Goal: Task Accomplishment & Management: Use online tool/utility

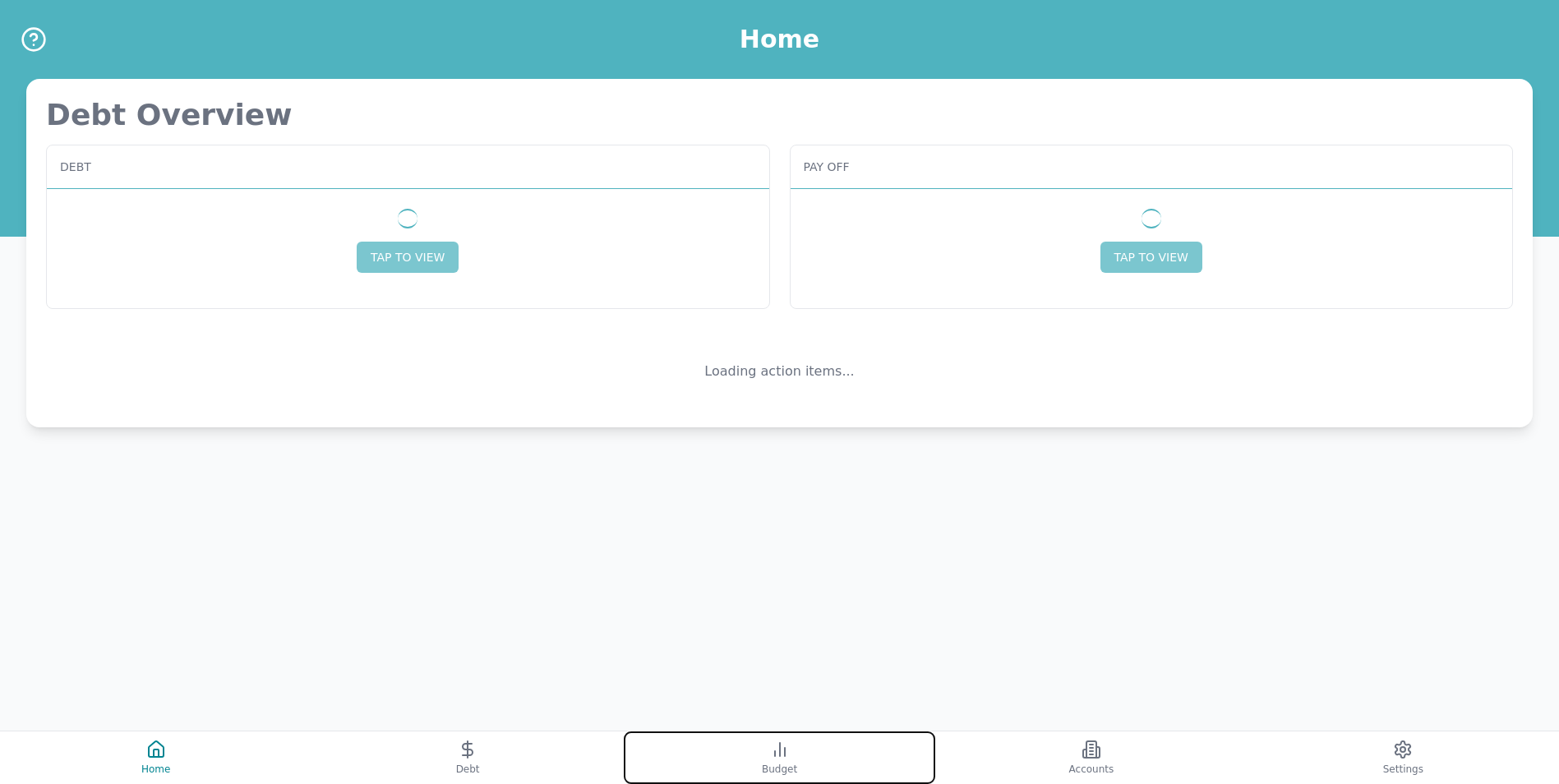
click at [764, 772] on span "Budget" at bounding box center [780, 769] width 36 height 13
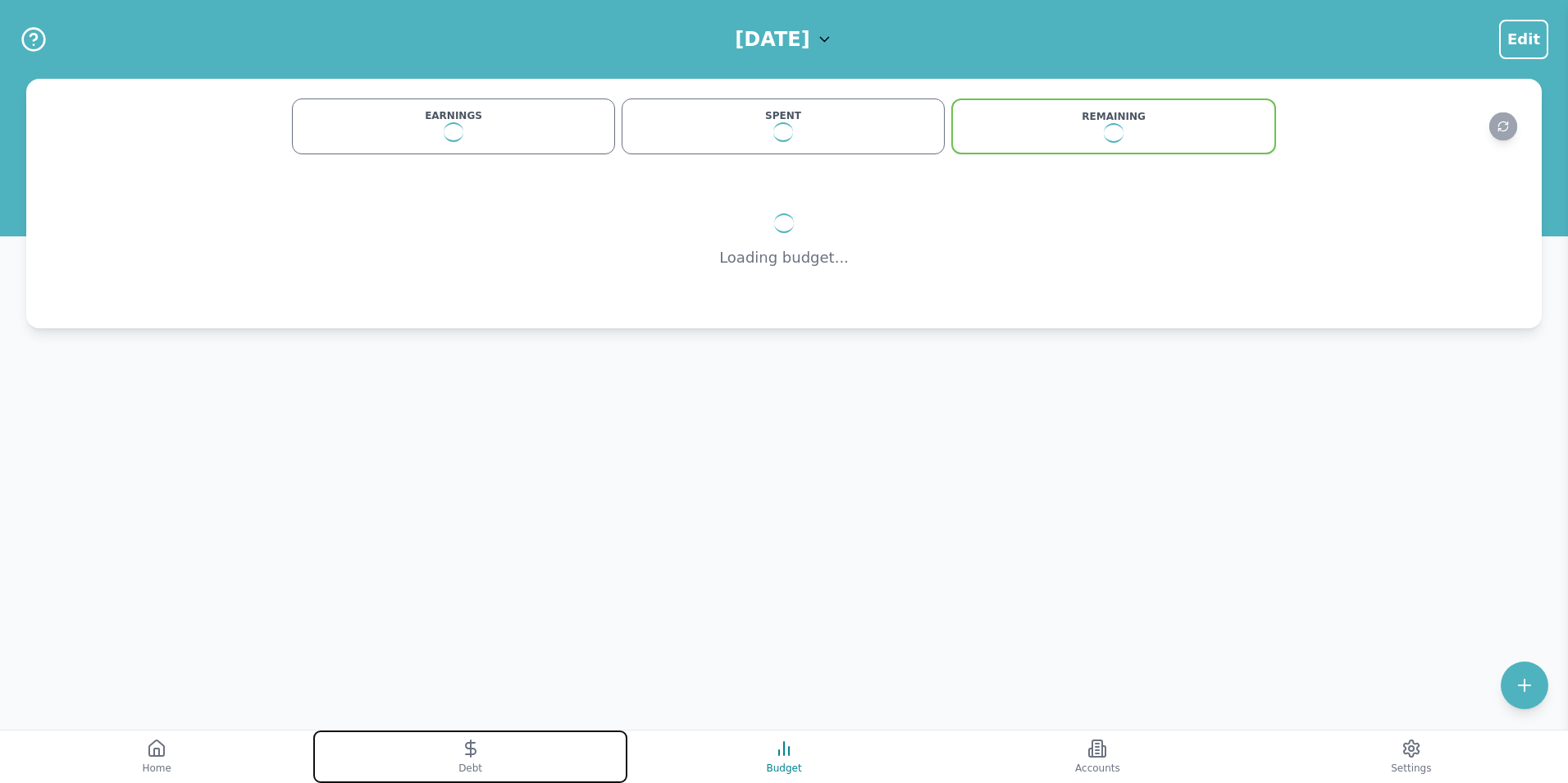
click at [513, 753] on button "Debt" at bounding box center [470, 757] width 313 height 53
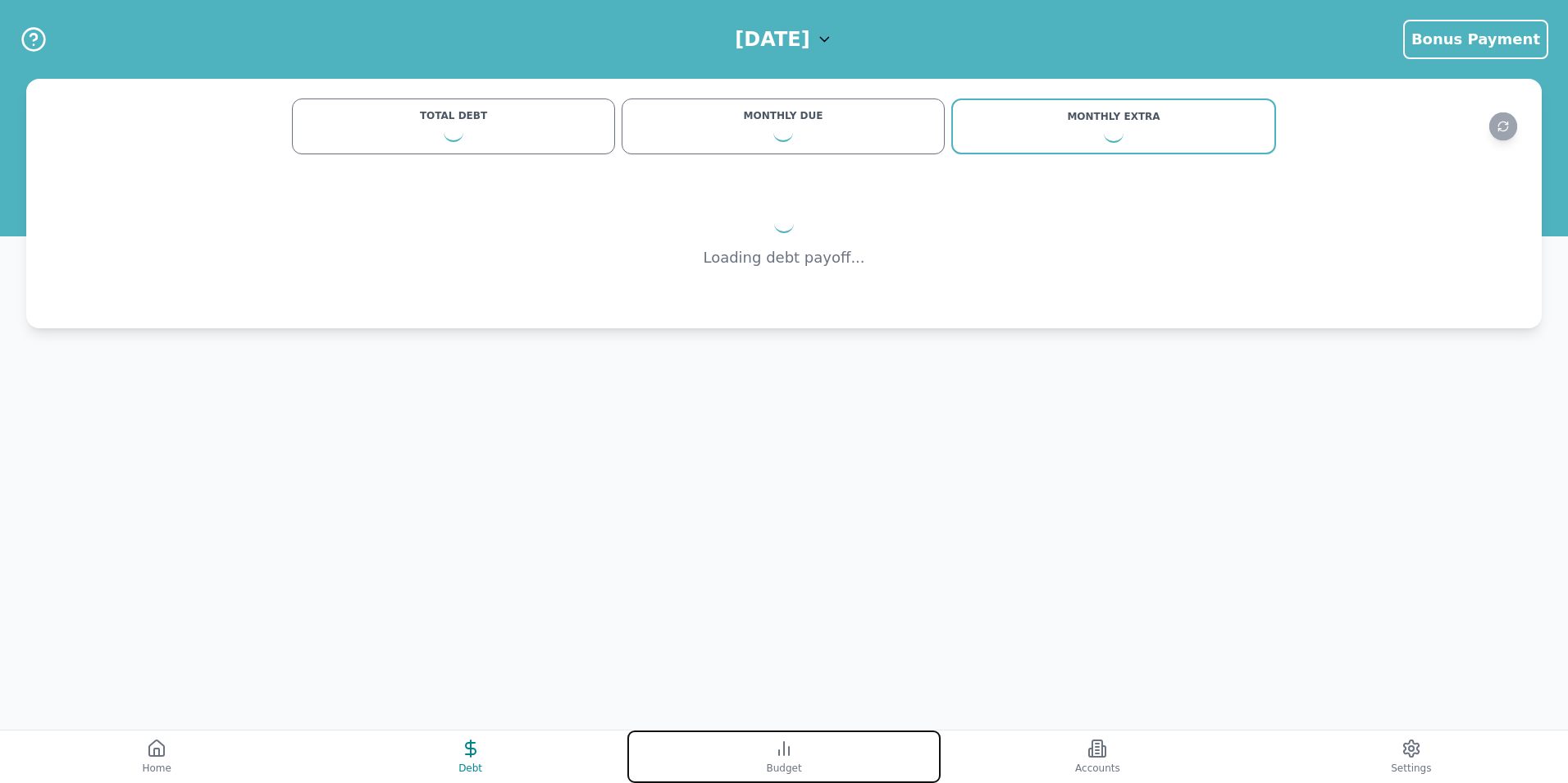
click at [772, 746] on button "Budget" at bounding box center [784, 757] width 313 height 53
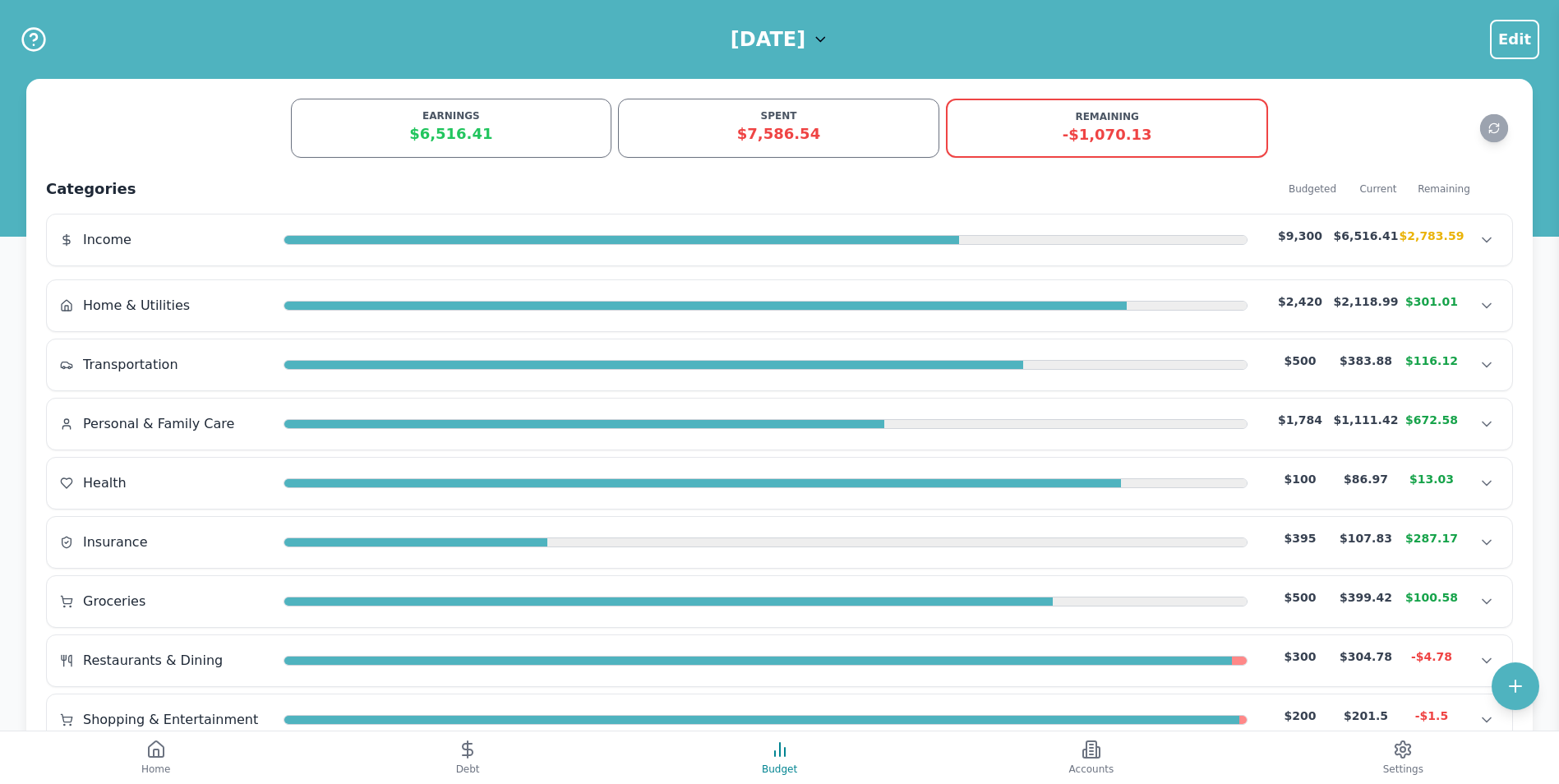
click at [216, 140] on div "EARNINGS $6,516.41 SPENT $7,586.54 REMAINING -$1,070.13" at bounding box center [780, 128] width 1467 height 59
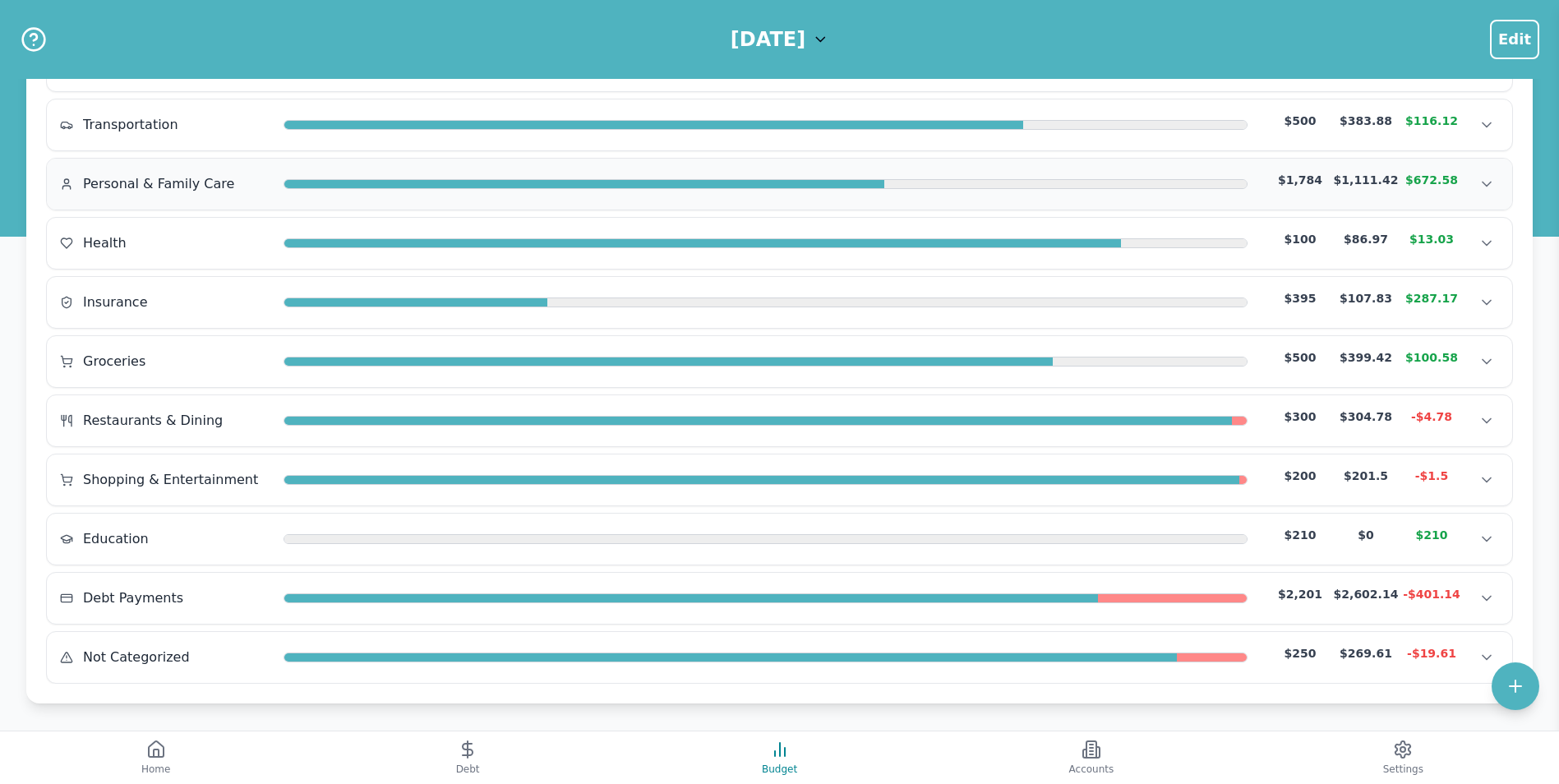
scroll to position [245, 0]
